Goal: Transaction & Acquisition: Book appointment/travel/reservation

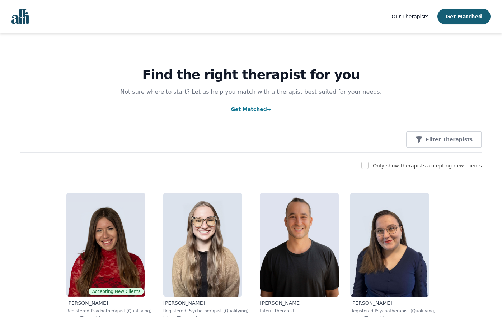
click at [21, 19] on img "Global" at bounding box center [19, 16] width 17 height 15
click at [369, 166] on input "checkbox" at bounding box center [365, 165] width 7 height 7
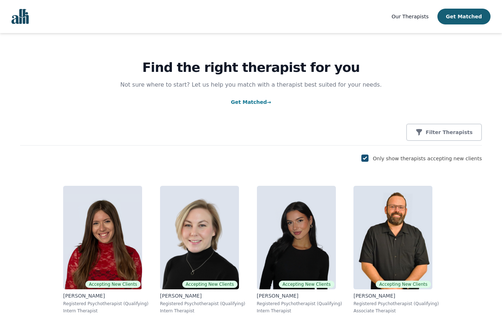
scroll to position [3, 0]
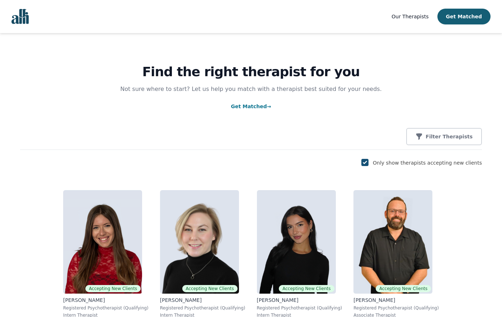
click at [369, 164] on input "checkbox" at bounding box center [365, 162] width 7 height 7
checkbox input "false"
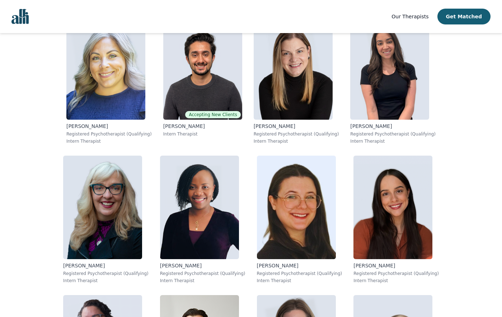
scroll to position [4364, 0]
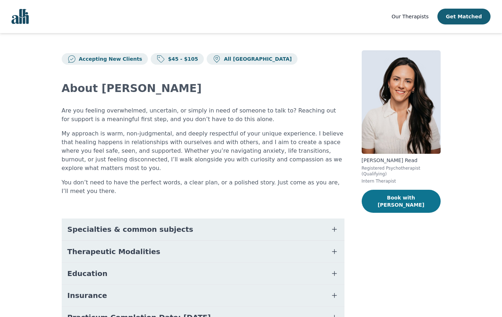
click at [409, 190] on button "Book with [PERSON_NAME]" at bounding box center [401, 201] width 79 height 23
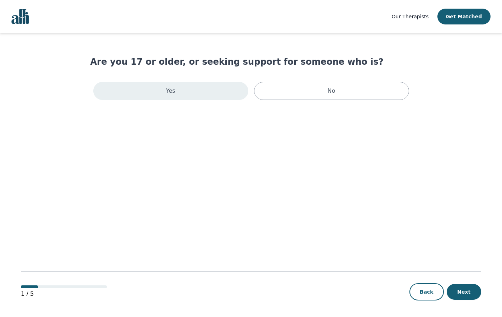
click at [213, 96] on div "Yes" at bounding box center [170, 91] width 155 height 18
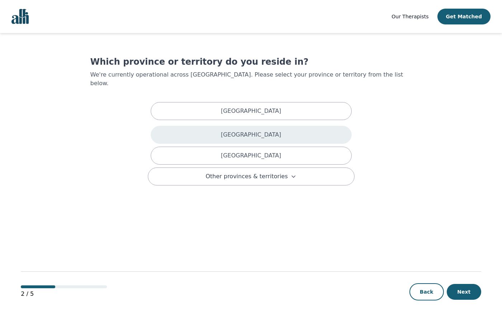
click at [223, 126] on div "[GEOGRAPHIC_DATA]" at bounding box center [251, 135] width 201 height 18
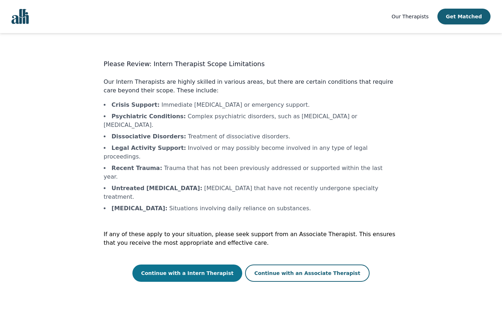
click at [200, 264] on button "Continue with a Intern Therapist" at bounding box center [188, 272] width 110 height 17
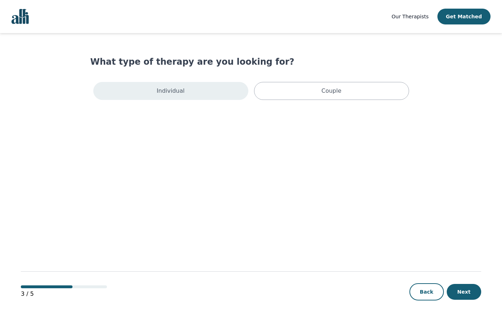
click at [187, 90] on div "Individual" at bounding box center [170, 91] width 155 height 18
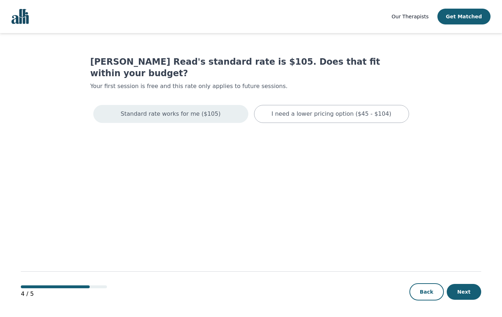
click at [226, 106] on div "Standard rate works for me ($105)" at bounding box center [170, 114] width 155 height 18
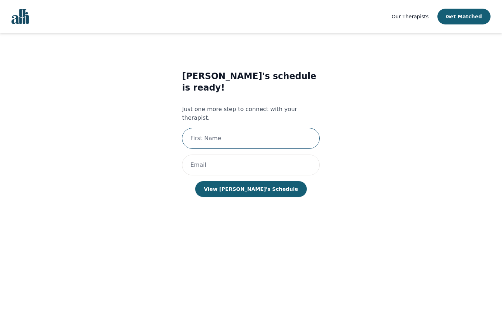
click at [238, 128] on input "text" at bounding box center [251, 138] width 138 height 21
type input "Ree"
click at [229, 154] on input "email" at bounding box center [251, 164] width 138 height 21
type input "[EMAIL_ADDRESS][DOMAIN_NAME]"
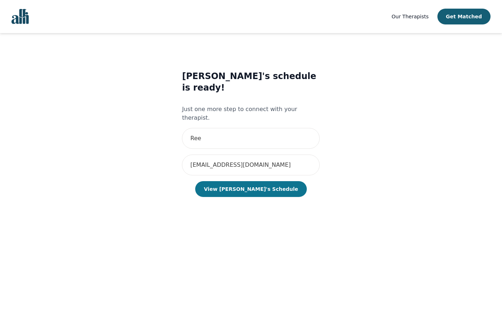
click at [246, 181] on button "View [PERSON_NAME]'s Schedule" at bounding box center [250, 189] width 111 height 16
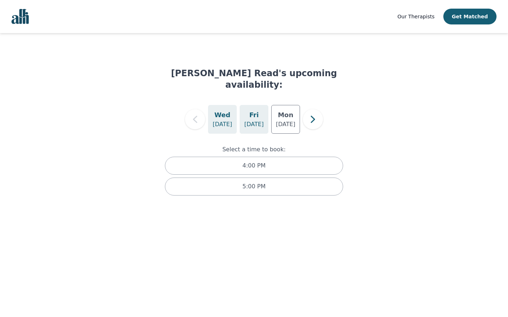
click at [252, 110] on h5 "Fri" at bounding box center [253, 115] width 9 height 10
click at [285, 110] on h5 "Mon" at bounding box center [285, 115] width 15 height 10
click at [306, 112] on icon "button" at bounding box center [313, 119] width 14 height 14
click at [399, 60] on div "[PERSON_NAME] Read's upcoming availability: [DATE] [DATE] [DATE] Select a time …" at bounding box center [254, 127] width 491 height 165
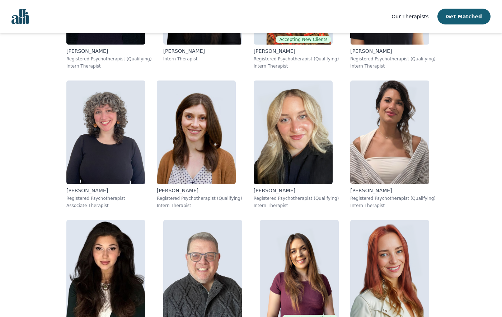
scroll to position [754, 0]
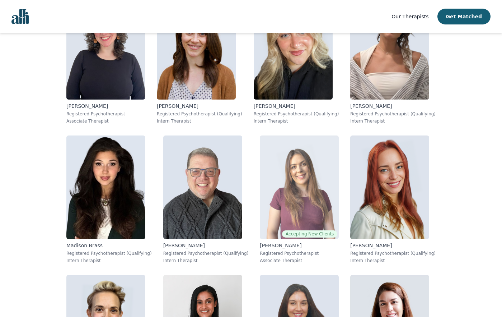
click at [260, 135] on img at bounding box center [299, 186] width 79 height 103
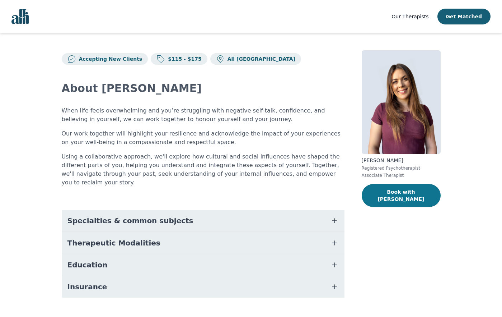
click at [391, 194] on button "Book with Natalie" at bounding box center [401, 195] width 79 height 23
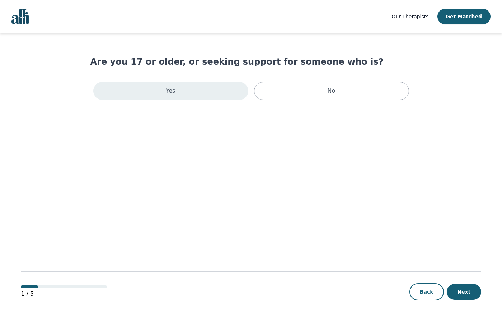
click at [198, 97] on div "Yes" at bounding box center [170, 91] width 155 height 18
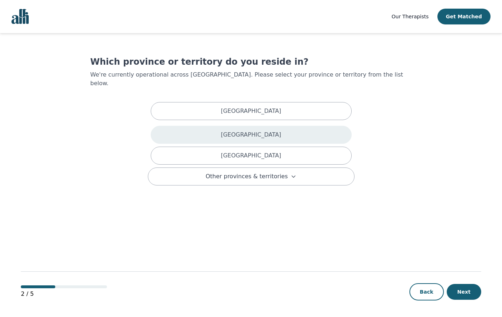
click at [211, 126] on div "British Columbia" at bounding box center [251, 135] width 201 height 18
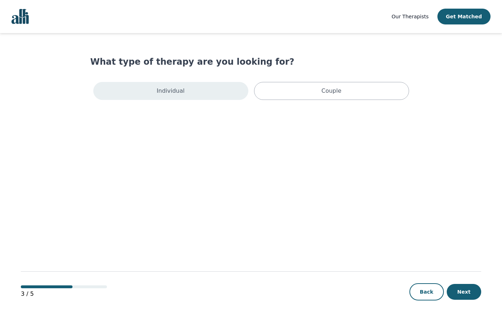
click at [206, 98] on div "Individual" at bounding box center [170, 91] width 155 height 18
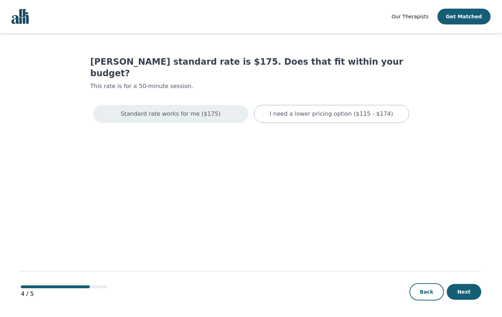
click at [213, 105] on div "Standard rate works for me ($175)" at bounding box center [170, 114] width 155 height 18
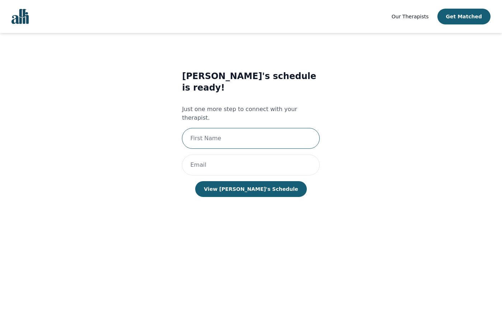
click at [227, 128] on input "text" at bounding box center [251, 138] width 138 height 21
type input "Kelly"
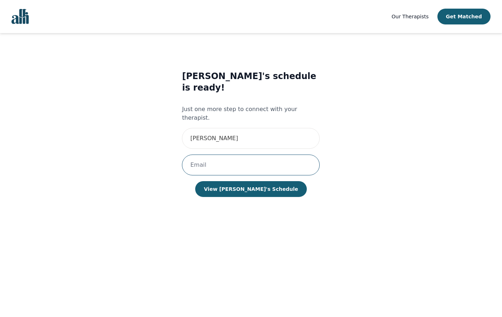
click at [239, 154] on input "email" at bounding box center [251, 164] width 138 height 21
type input "ree@gmail.com"
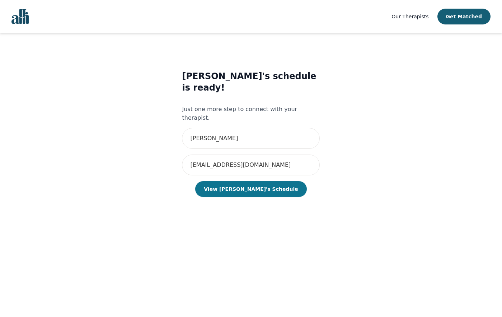
click at [238, 181] on button "View Natalie's Schedule" at bounding box center [250, 189] width 111 height 16
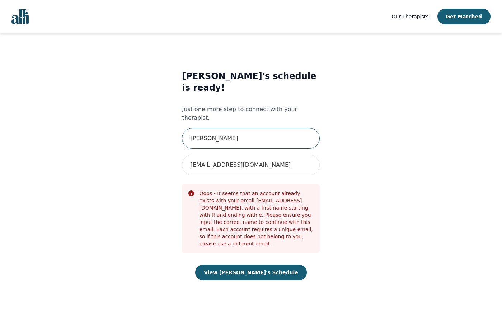
drag, startPoint x: 220, startPoint y: 120, endPoint x: 180, endPoint y: 122, distance: 40.2
click at [176, 120] on div "Natalie's schedule is ready! Just one more step to connect with your therapist.…" at bounding box center [251, 182] width 295 height 247
click at [220, 128] on input "Kelly" at bounding box center [251, 138] width 138 height 21
type input "K"
click at [220, 128] on input "text" at bounding box center [251, 138] width 138 height 21
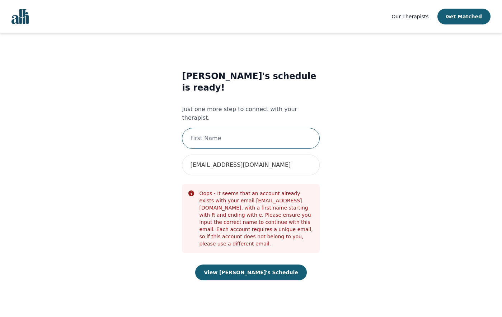
type input "Ree"
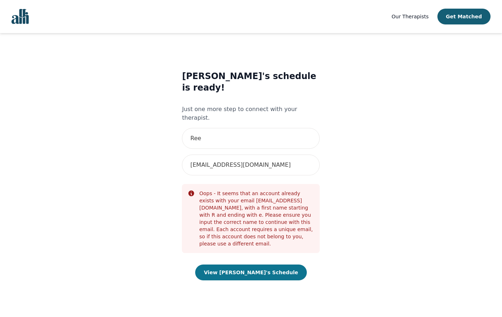
click at [243, 264] on button "View Natalie's Schedule" at bounding box center [250, 272] width 111 height 16
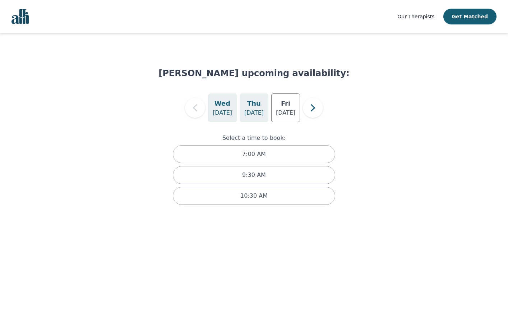
click at [256, 116] on p "Sep 4" at bounding box center [253, 112] width 19 height 9
click at [283, 110] on p "Sep 5" at bounding box center [285, 112] width 19 height 9
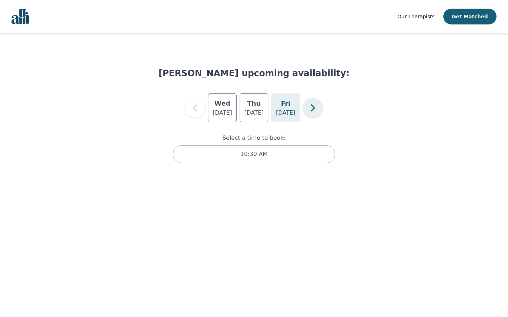
click at [314, 109] on icon "button" at bounding box center [313, 107] width 4 height 7
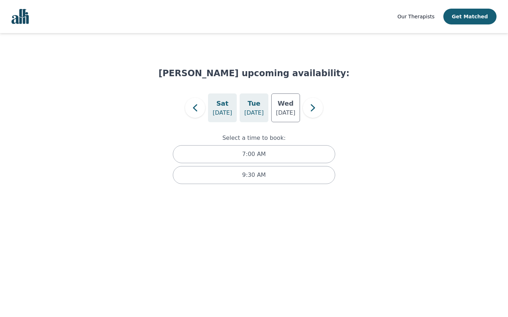
click at [254, 108] on p "Sep 9" at bounding box center [253, 112] width 19 height 9
click at [279, 109] on p "Sep 10" at bounding box center [285, 112] width 19 height 9
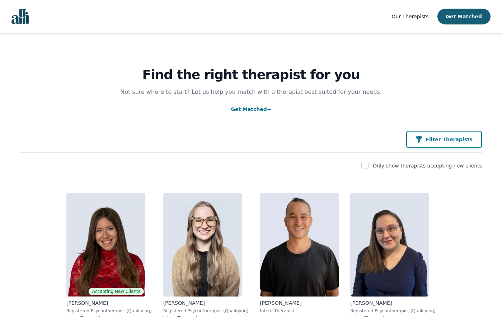
click at [440, 140] on p "Filter Therapists" at bounding box center [449, 139] width 47 height 7
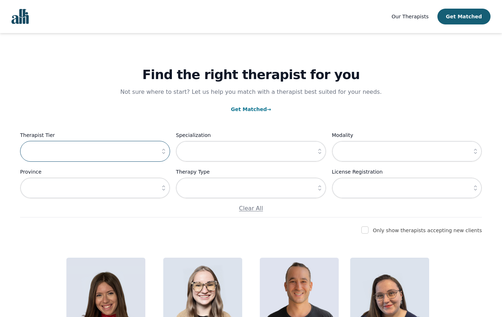
click at [92, 154] on input "text" at bounding box center [95, 151] width 150 height 21
click at [162, 152] on icon "button" at bounding box center [163, 151] width 7 height 7
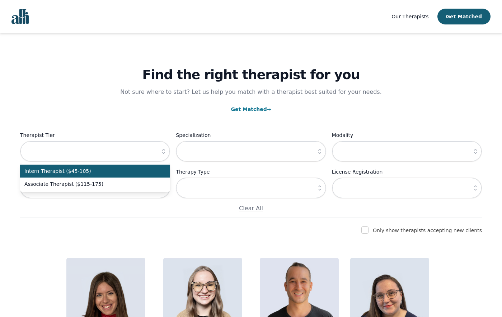
click at [124, 174] on span "Intern Therapist ($45-105)" at bounding box center [90, 170] width 133 height 7
type input "Intern Therapist ($45-105)"
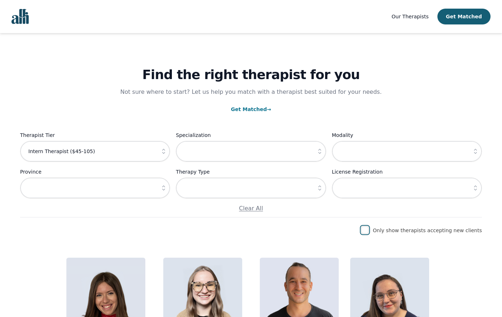
click at [369, 229] on input "checkbox" at bounding box center [365, 229] width 7 height 7
checkbox input "true"
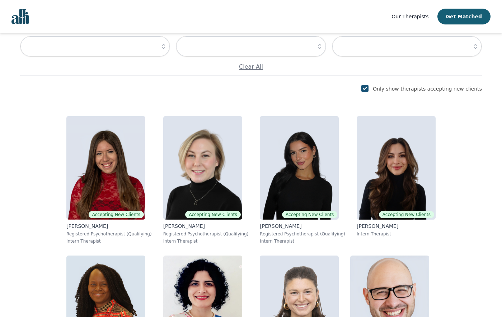
scroll to position [180, 0]
